Goal: Navigation & Orientation: Understand site structure

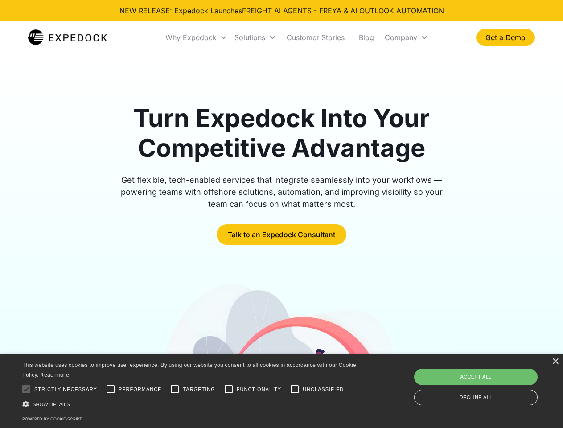
click at [197, 37] on div "Why Expedock" at bounding box center [191, 37] width 51 height 9
click at [255, 37] on div "Solutions" at bounding box center [250, 37] width 31 height 9
click at [406, 37] on div "Company" at bounding box center [401, 37] width 33 height 9
click at [26, 389] on div at bounding box center [26, 390] width 18 height 18
click at [111, 389] on input "Performance" at bounding box center [111, 390] width 18 height 18
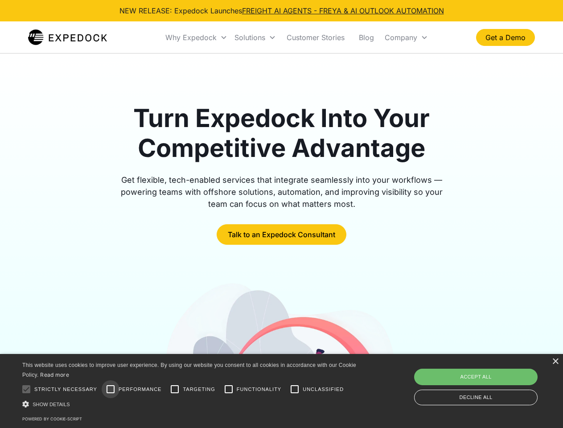
checkbox input "true"
click at [175, 389] on input "Targeting" at bounding box center [175, 390] width 18 height 18
checkbox input "true"
click at [229, 389] on input "Functionality" at bounding box center [229, 390] width 18 height 18
checkbox input "true"
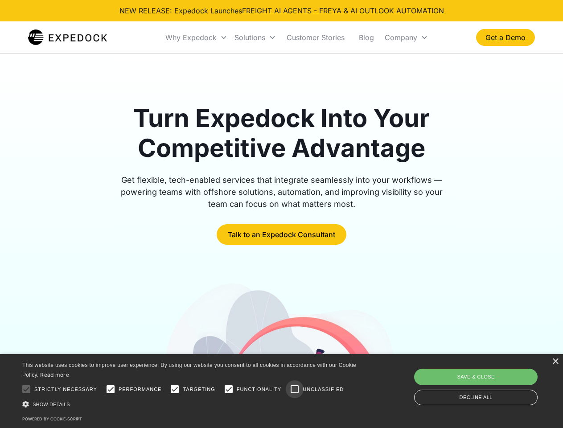
click at [295, 389] on input "Unclassified" at bounding box center [295, 390] width 18 height 18
checkbox input "true"
click at [191, 404] on div "Show details Hide details" at bounding box center [190, 404] width 337 height 9
